Goal: Task Accomplishment & Management: Manage account settings

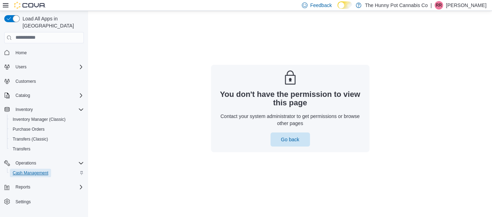
click at [16, 170] on span "Cash Management" at bounding box center [31, 173] width 36 height 6
click at [464, 4] on p "Rebecca Reid" at bounding box center [466, 5] width 40 height 8
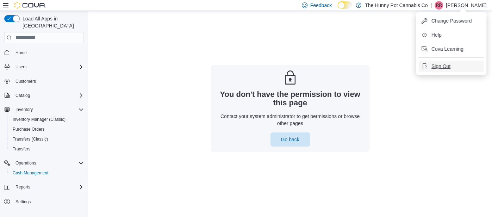
click at [438, 66] on span "Sign Out" at bounding box center [440, 66] width 19 height 7
